Goal: Book appointment/travel/reservation

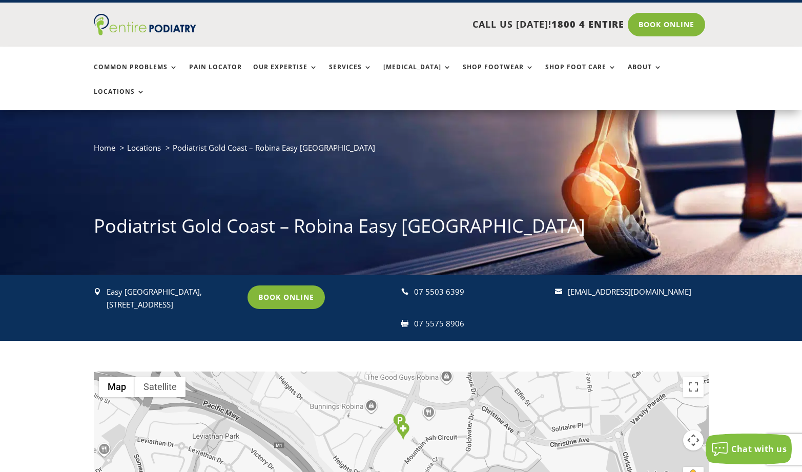
scroll to position [29, 0]
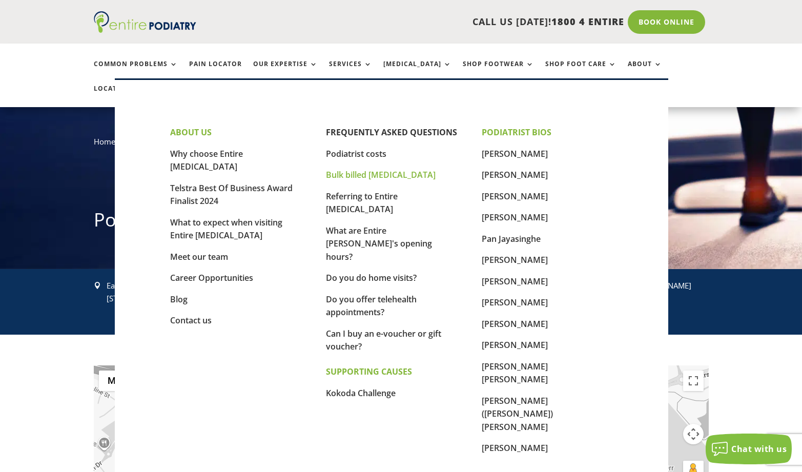
click at [359, 175] on link "Bulk billed [MEDICAL_DATA]" at bounding box center [381, 174] width 110 height 11
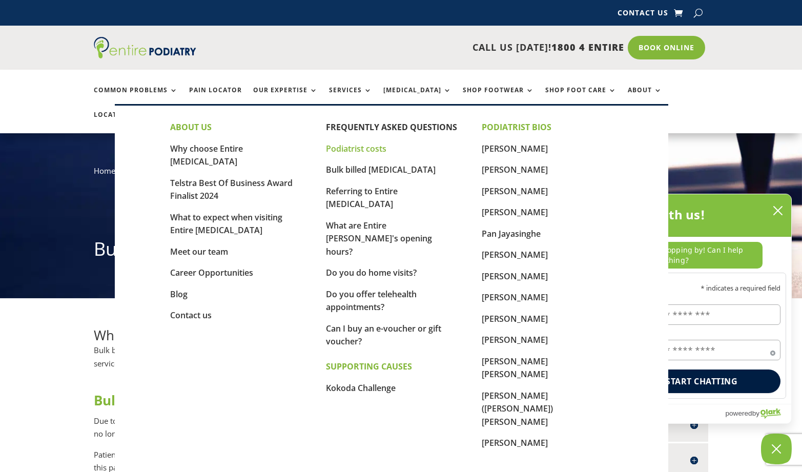
click at [366, 148] on link "Podiatrist costs" at bounding box center [356, 148] width 60 height 11
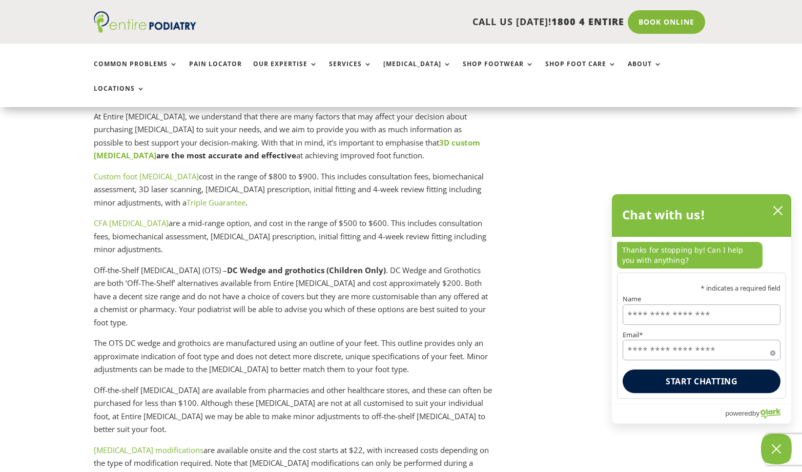
scroll to position [2599, 0]
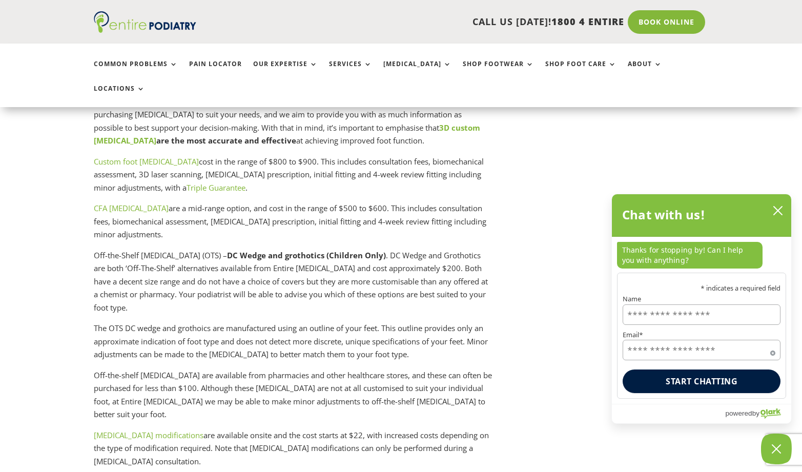
click at [586, 231] on div "How much does a podiatrist cost? What is bulk-billed podiatry? How much do lase…" at bounding box center [401, 92] width 615 height 4725
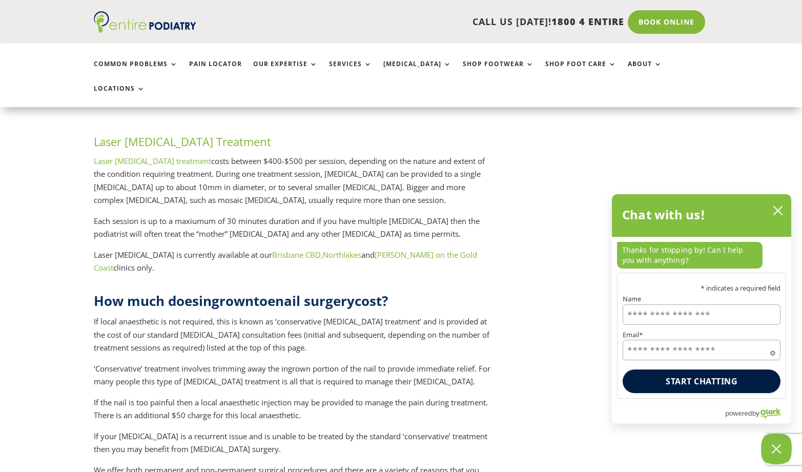
scroll to position [1693, 0]
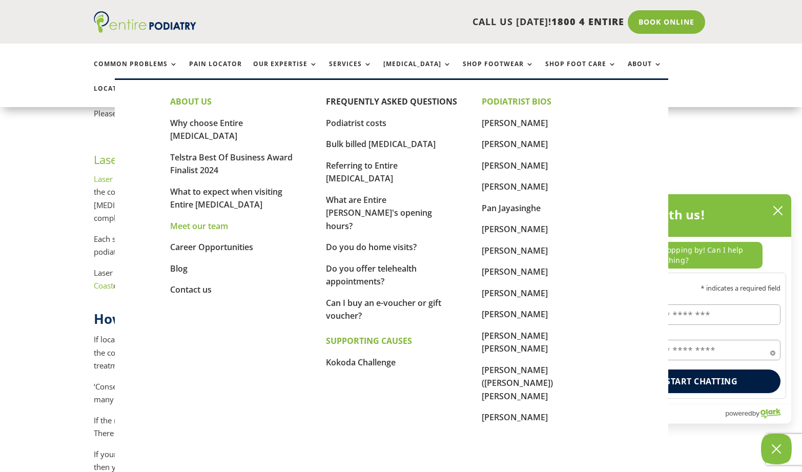
click at [205, 220] on link "Meet our team" at bounding box center [199, 225] width 58 height 11
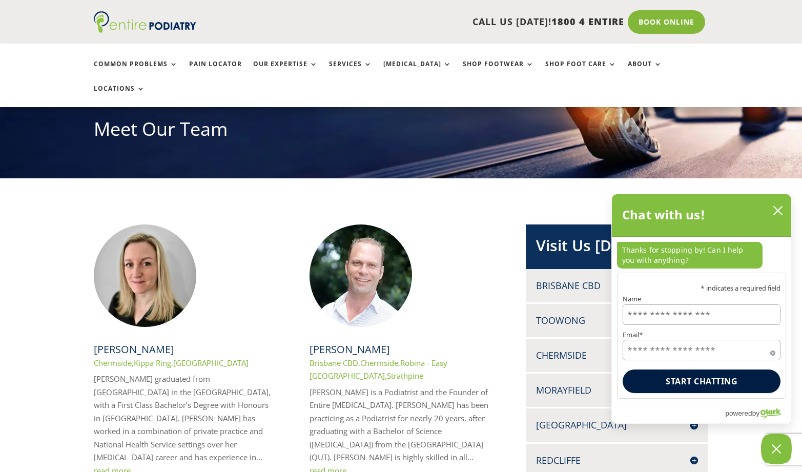
scroll to position [114, 0]
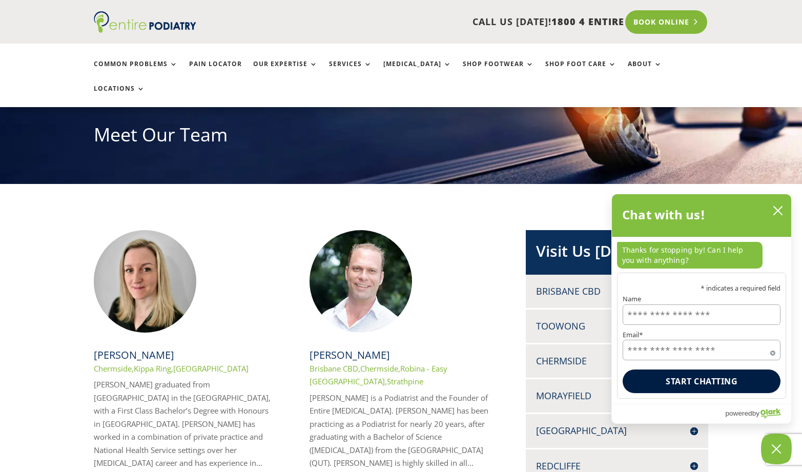
click at [665, 23] on link "Book Online" at bounding box center [666, 22] width 82 height 24
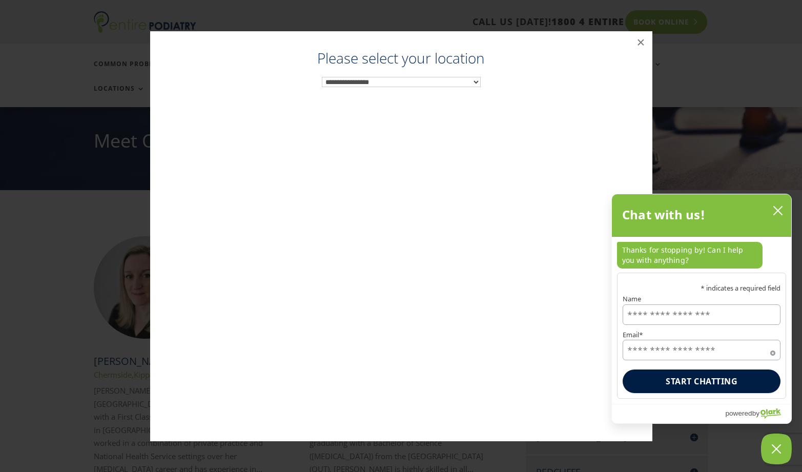
scroll to position [107, 0]
click at [638, 47] on button "×" at bounding box center [641, 42] width 23 height 23
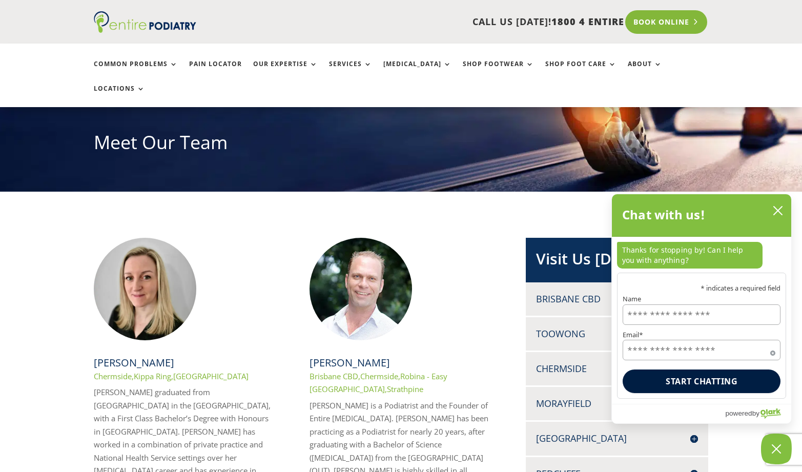
click at [662, 18] on link "Book Online" at bounding box center [666, 22] width 82 height 24
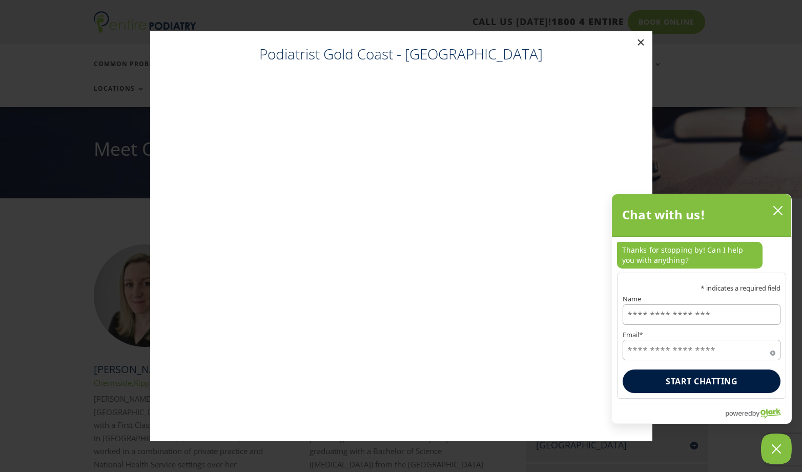
scroll to position [99, 0]
click at [642, 42] on button "×" at bounding box center [641, 42] width 23 height 23
